Goal: Find specific page/section: Find specific page/section

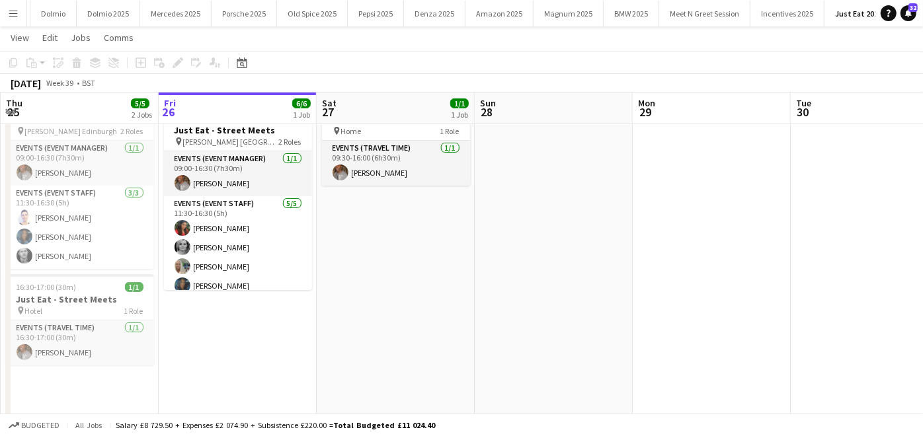
scroll to position [120, 0]
click at [9, 17] on app-icon "Menu" at bounding box center [13, 13] width 11 height 11
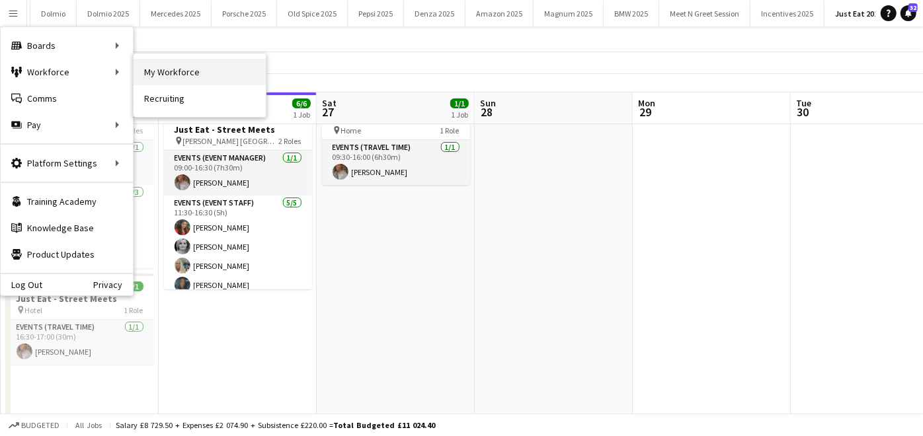
click at [151, 75] on link "My Workforce" at bounding box center [200, 72] width 132 height 26
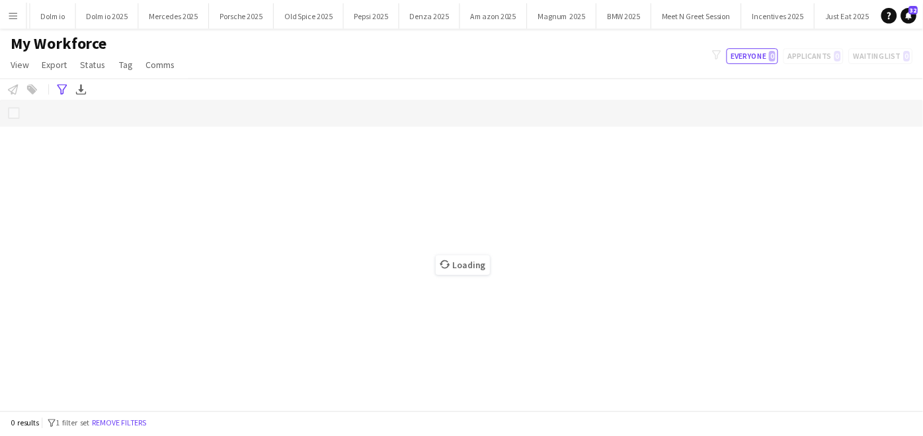
scroll to position [0, 915]
click at [65, 91] on icon "Advanced filters" at bounding box center [63, 88] width 11 height 11
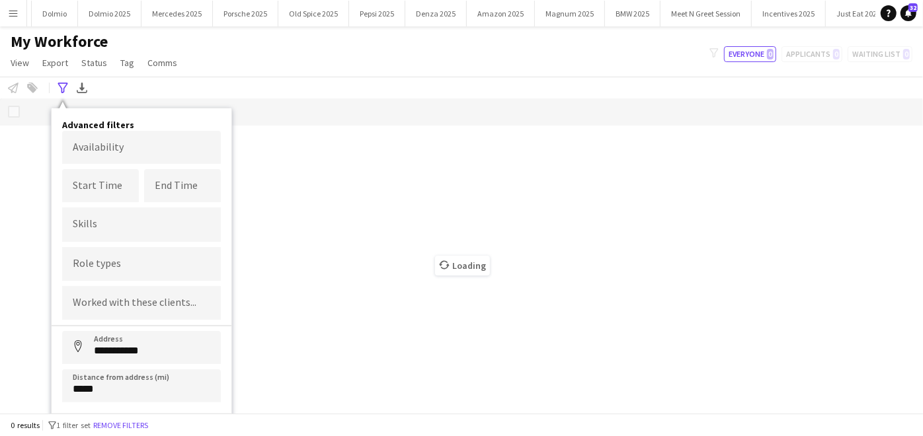
scroll to position [21, 0]
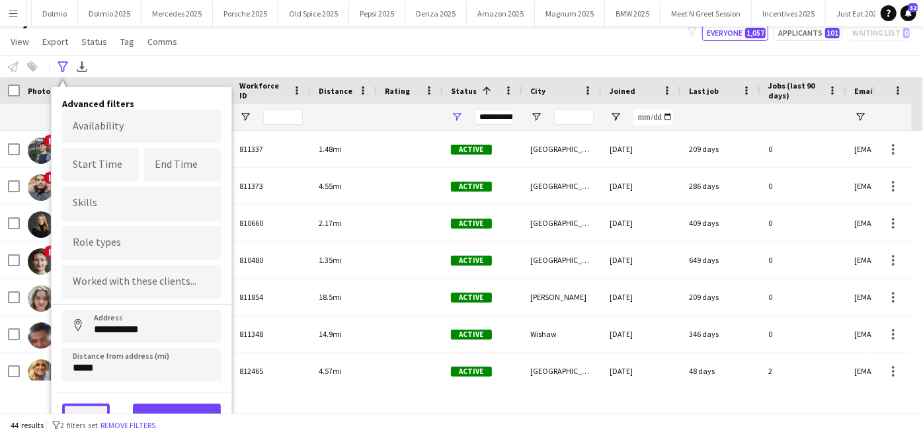
click at [93, 409] on button "Clear" at bounding box center [86, 417] width 48 height 26
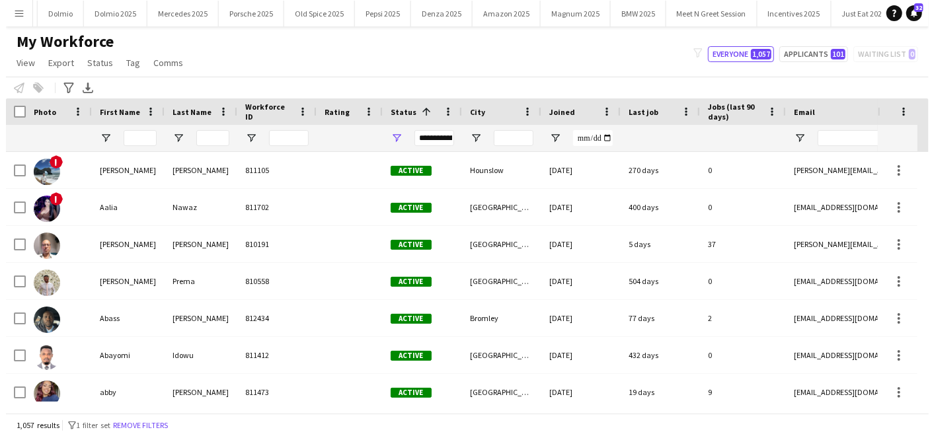
scroll to position [0, 0]
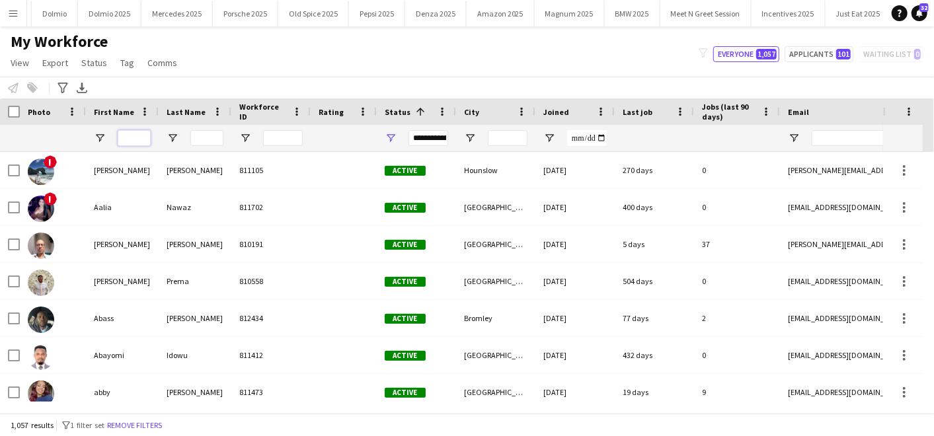
click at [138, 134] on input "First Name Filter Input" at bounding box center [134, 138] width 33 height 16
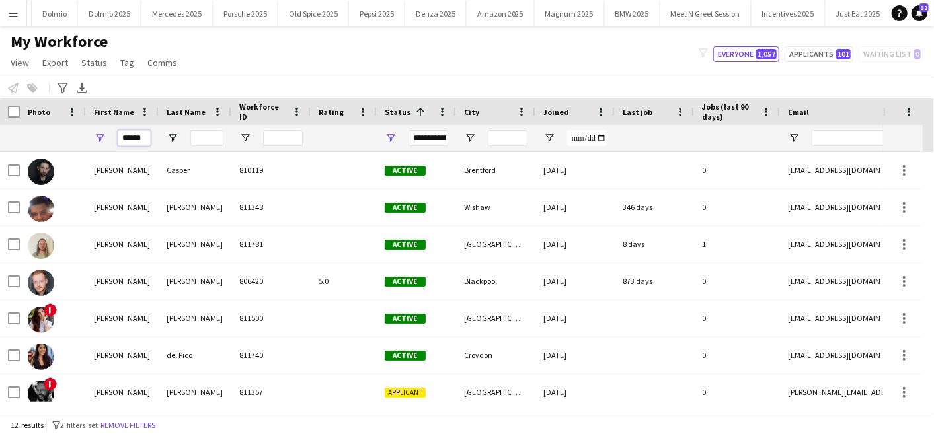
type input "******"
click at [268, 75] on div "My Workforce View Views Default view Compliance Log New view Update view Delete…" at bounding box center [467, 54] width 934 height 45
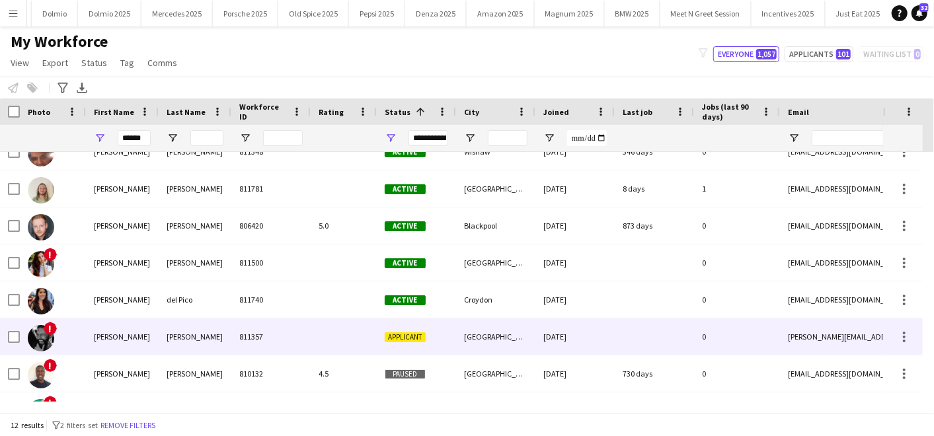
scroll to position [57, 0]
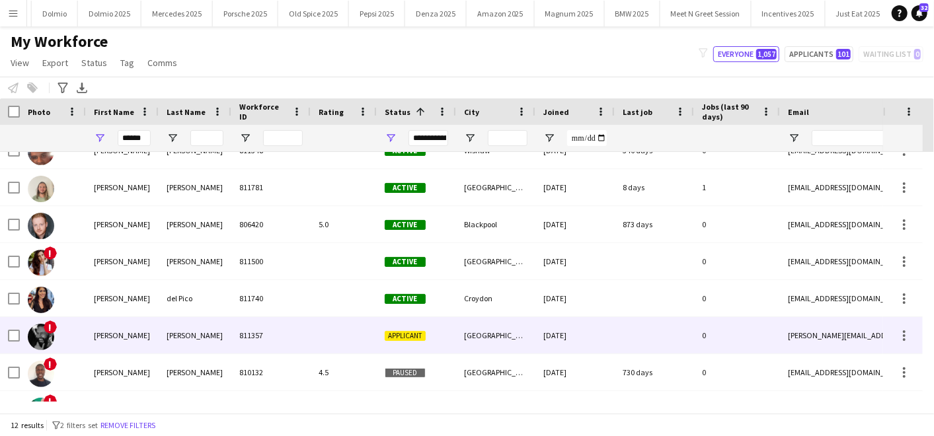
click at [122, 331] on div "[PERSON_NAME]" at bounding box center [122, 335] width 73 height 36
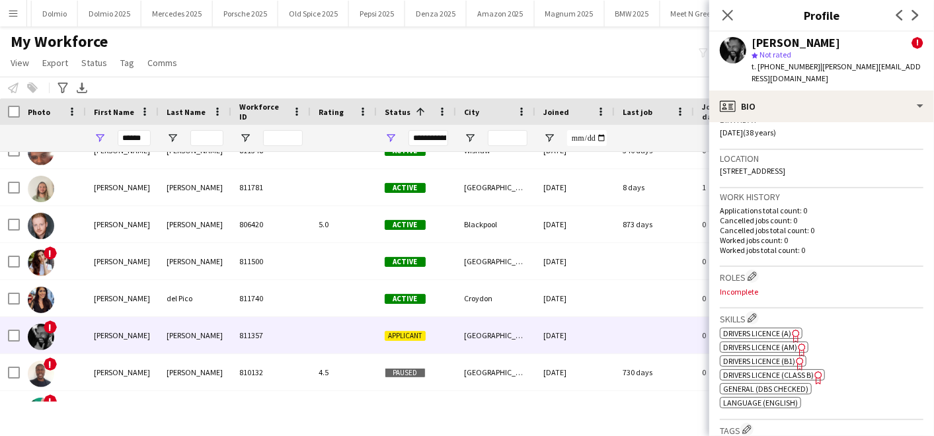
scroll to position [364, 0]
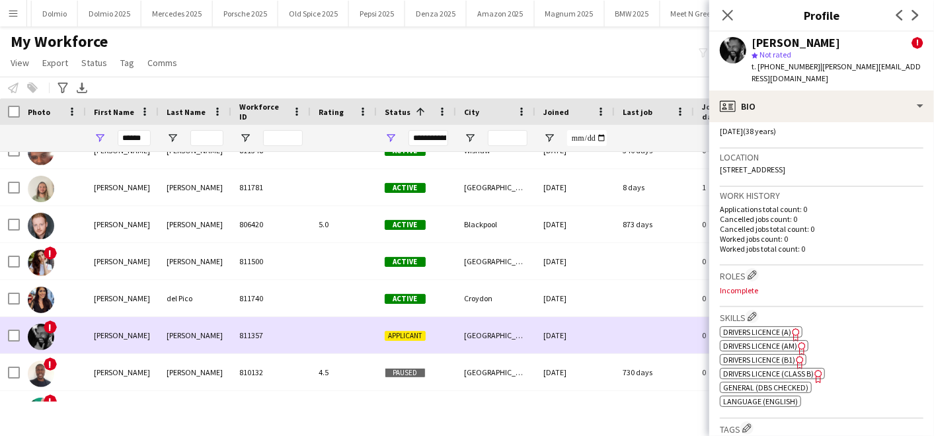
click at [468, 329] on div "[GEOGRAPHIC_DATA]" at bounding box center [495, 335] width 79 height 36
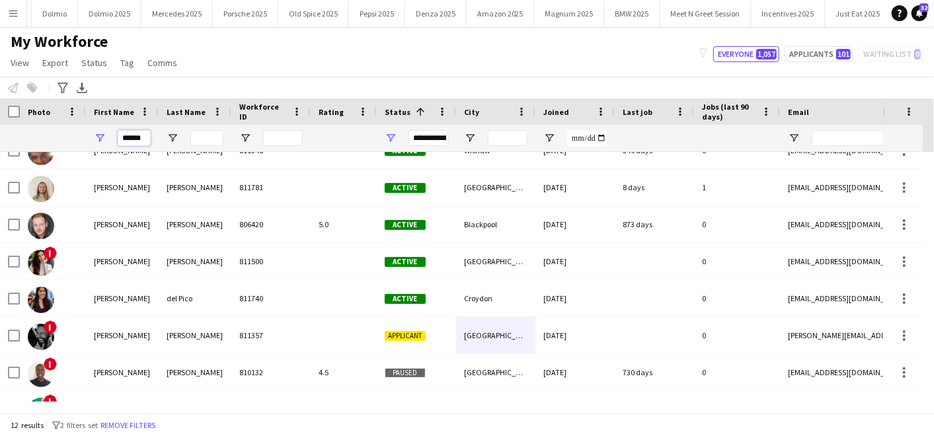
drag, startPoint x: 142, startPoint y: 138, endPoint x: 24, endPoint y: 146, distance: 118.0
click at [24, 146] on div "******" at bounding box center [717, 138] width 1434 height 26
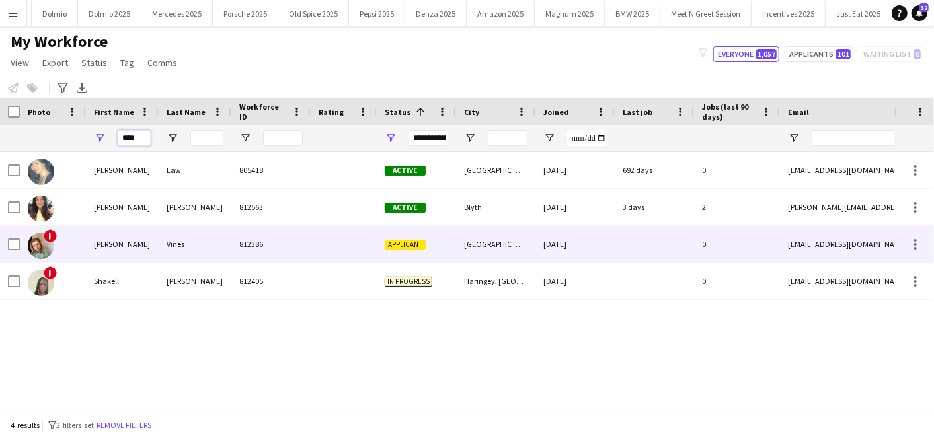
type input "****"
click at [155, 238] on div "[PERSON_NAME]" at bounding box center [122, 244] width 73 height 36
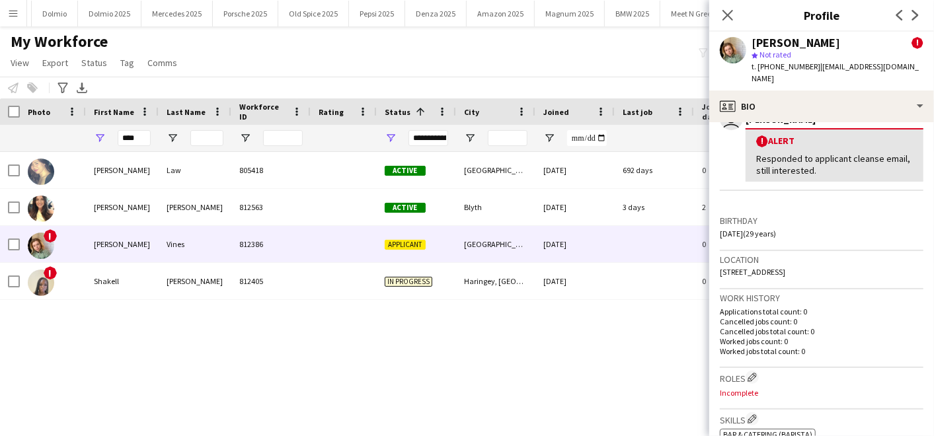
scroll to position [263, 0]
